Goal: Answer question/provide support

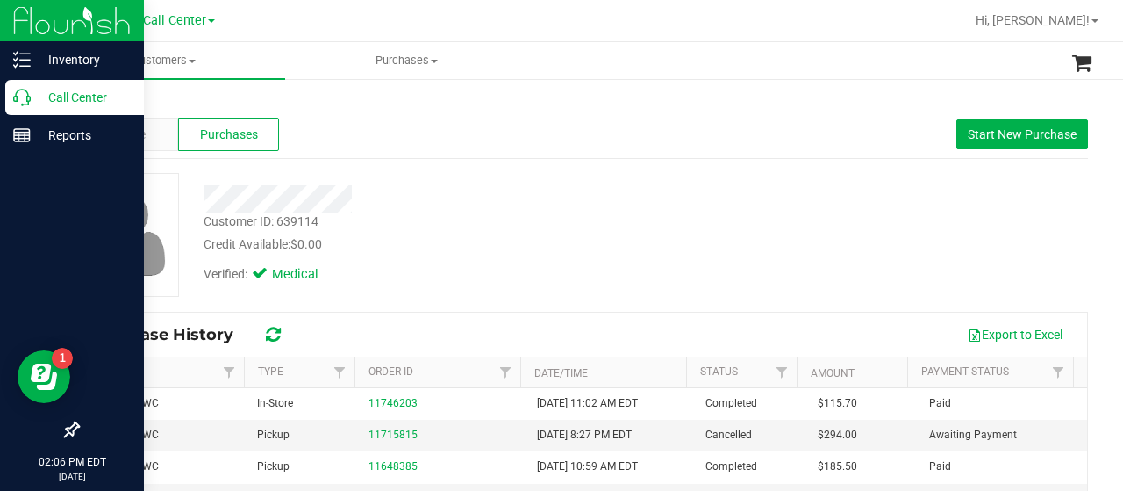
scroll to position [258, 0]
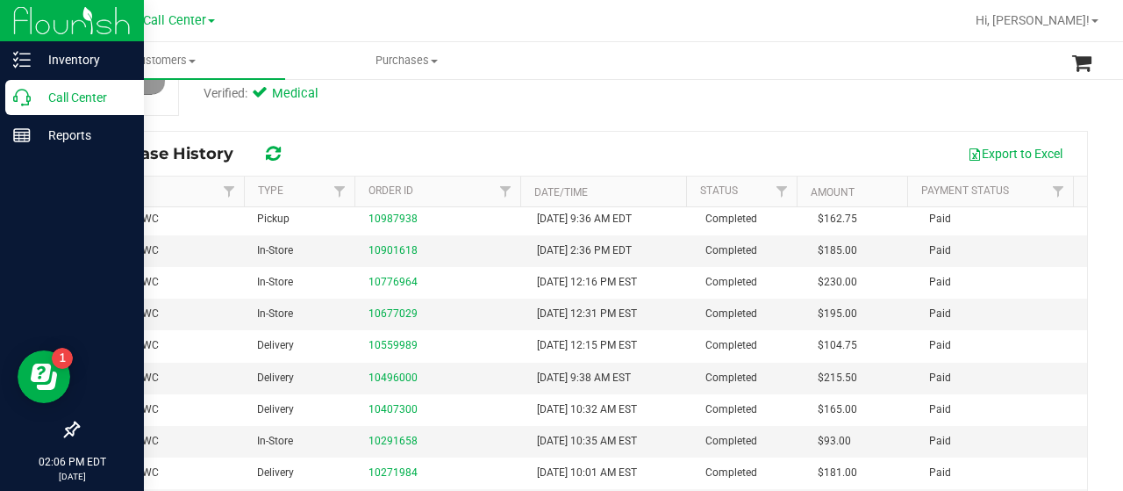
click at [28, 106] on div "Call Center" at bounding box center [74, 97] width 139 height 35
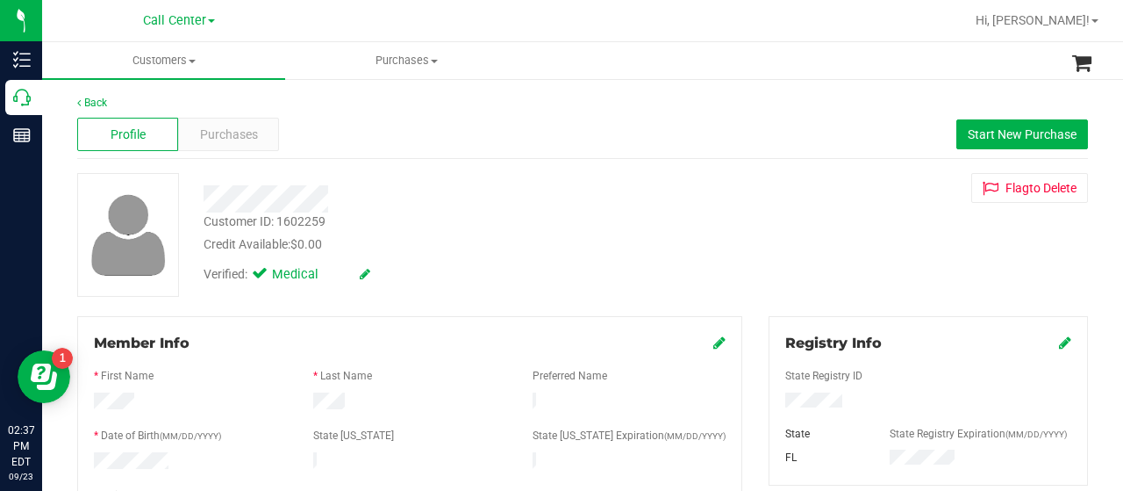
scroll to position [774, 0]
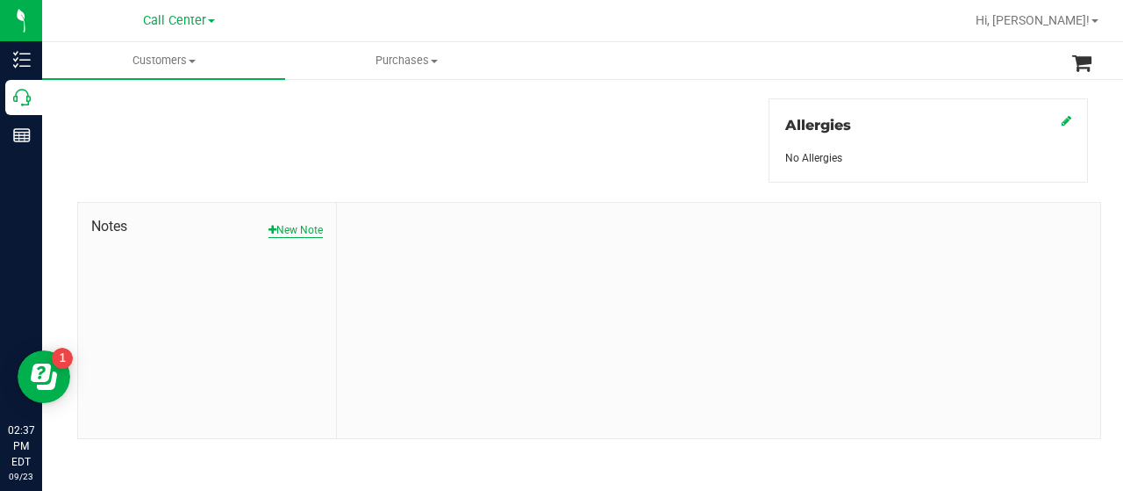
click at [293, 222] on button "New Note" at bounding box center [296, 230] width 54 height 16
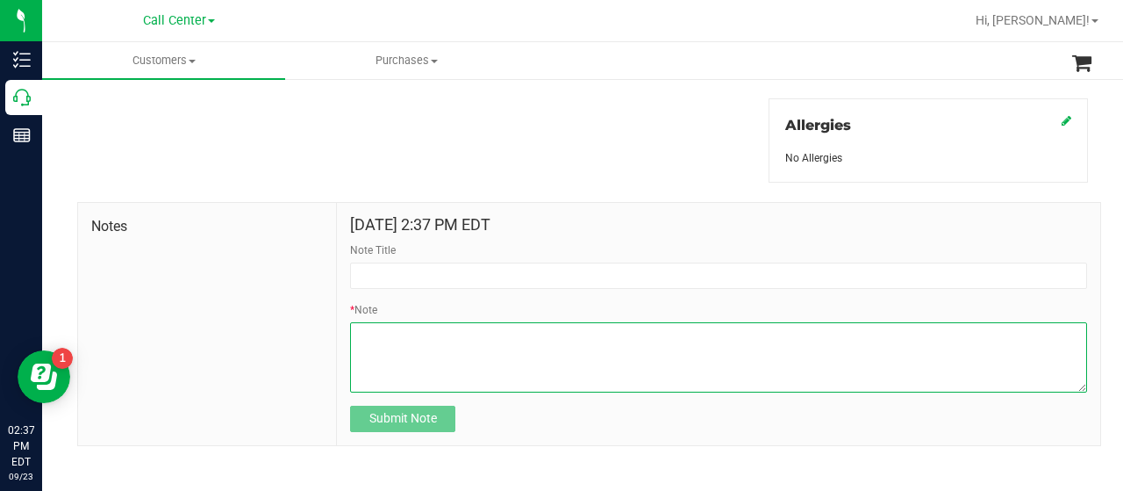
click at [437, 357] on textarea "* Note" at bounding box center [718, 357] width 737 height 70
paste textarea "Completed By: [PERSON_NAME] Contact Reasons: feedback.complaint.experience Loca…"
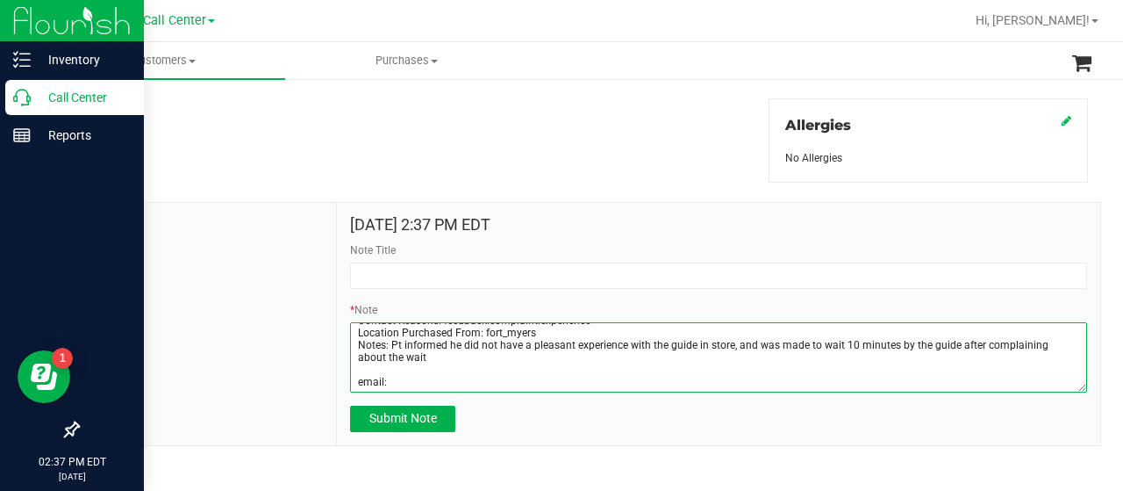
scroll to position [47, 0]
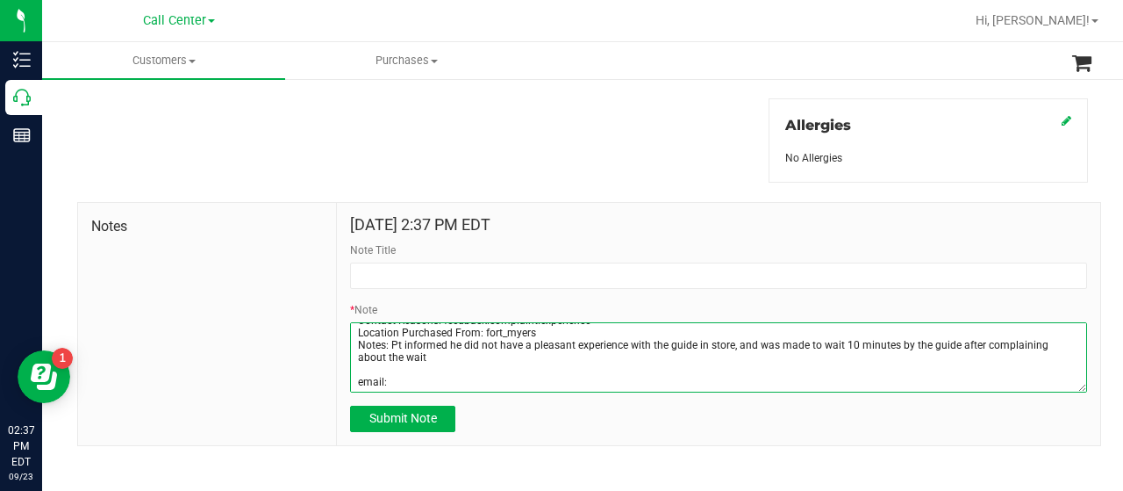
click at [353, 378] on textarea "* Note" at bounding box center [718, 357] width 737 height 70
paste textarea "Lust checked out at [GEOGRAPHIC_DATA][PERSON_NAME] location. Took forever as th…"
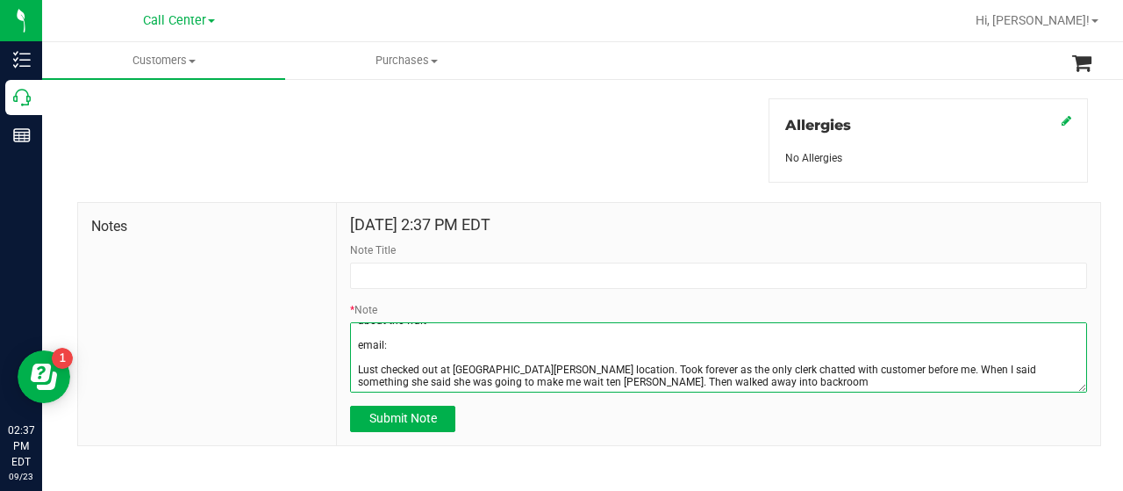
scroll to position [86, 0]
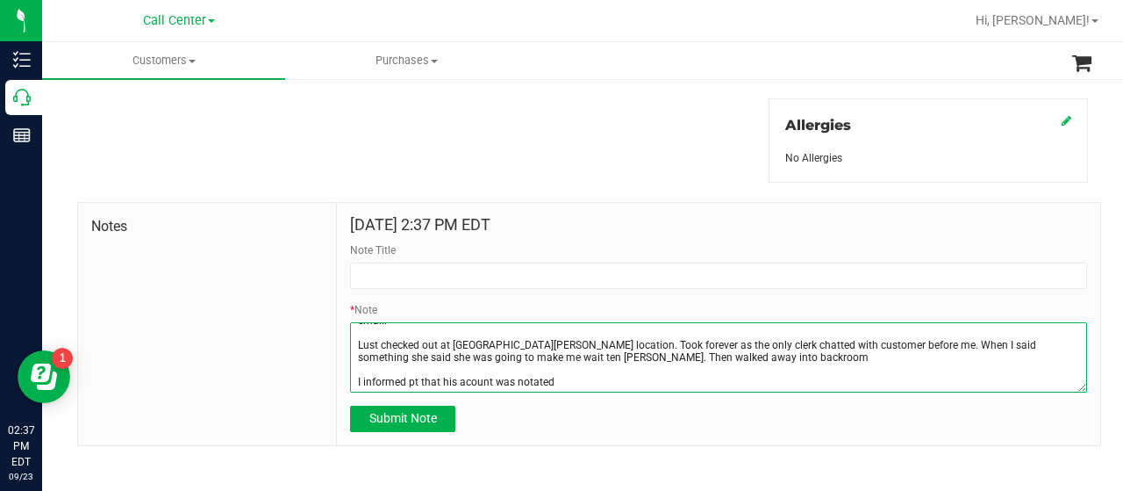
click at [463, 381] on textarea "* Note" at bounding box center [718, 357] width 737 height 70
type textarea "Completed By: [PERSON_NAME] Contact Reasons: feedback.complaint.experience Loca…"
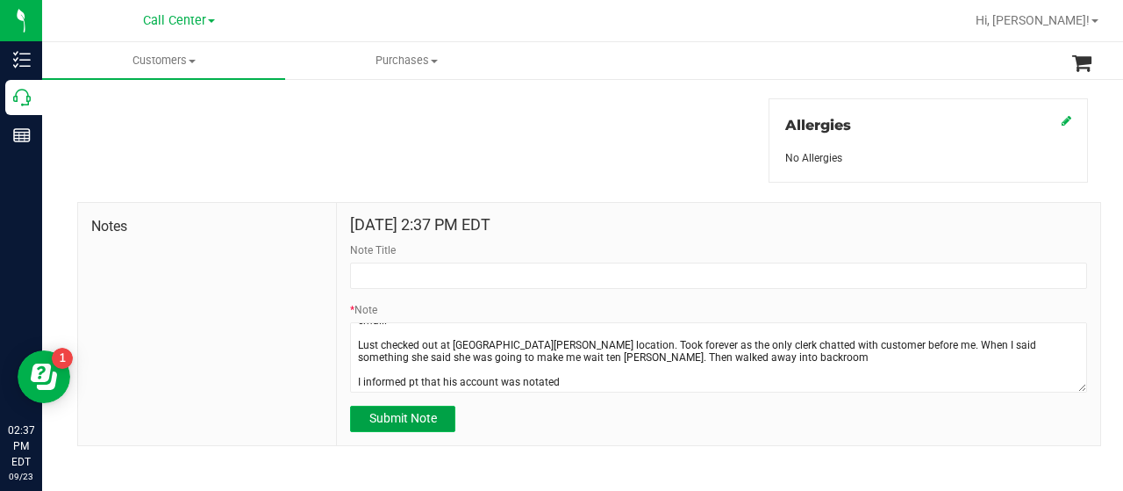
click at [422, 422] on span "Submit Note" at bounding box center [403, 418] width 68 height 14
type input "[DATE] 14:38 PM EDT"
